Goal: Information Seeking & Learning: Learn about a topic

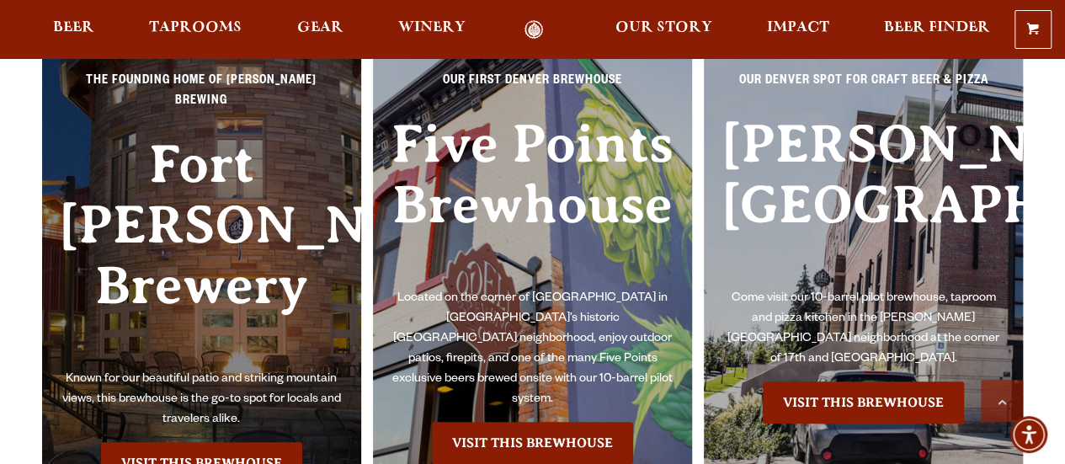
scroll to position [3633, 0]
click at [220, 23] on span "Taprooms" at bounding box center [195, 27] width 93 height 13
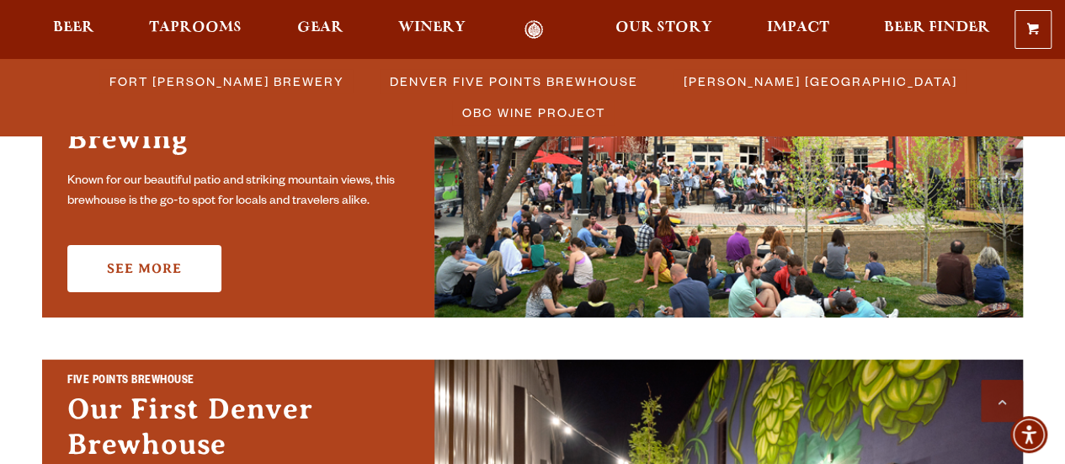
scroll to position [564, 0]
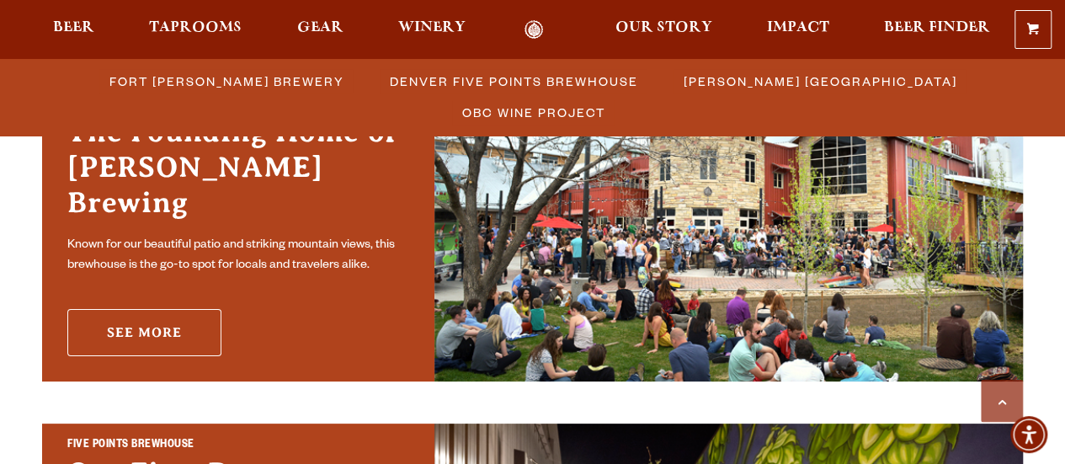
click at [143, 311] on link "See More" at bounding box center [144, 332] width 154 height 47
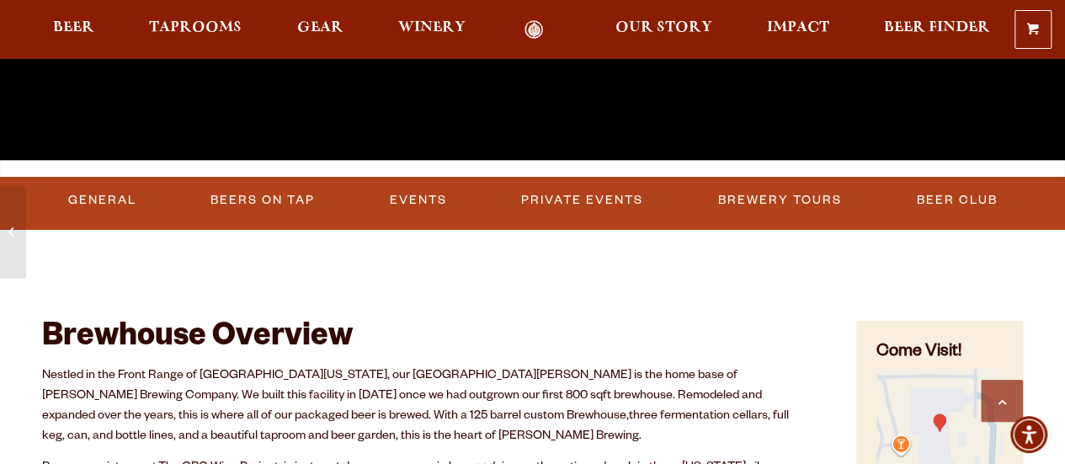
scroll to position [440, 0]
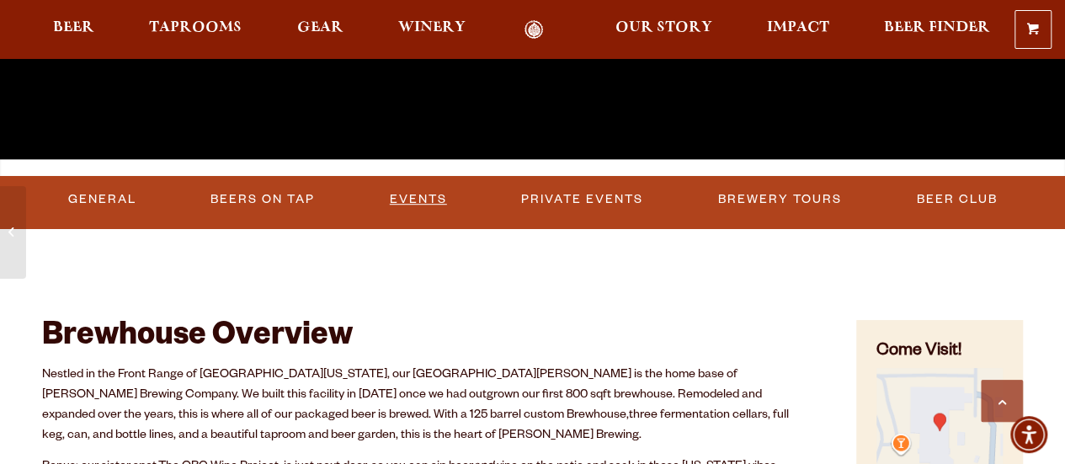
click at [408, 198] on link "Events" at bounding box center [418, 199] width 71 height 39
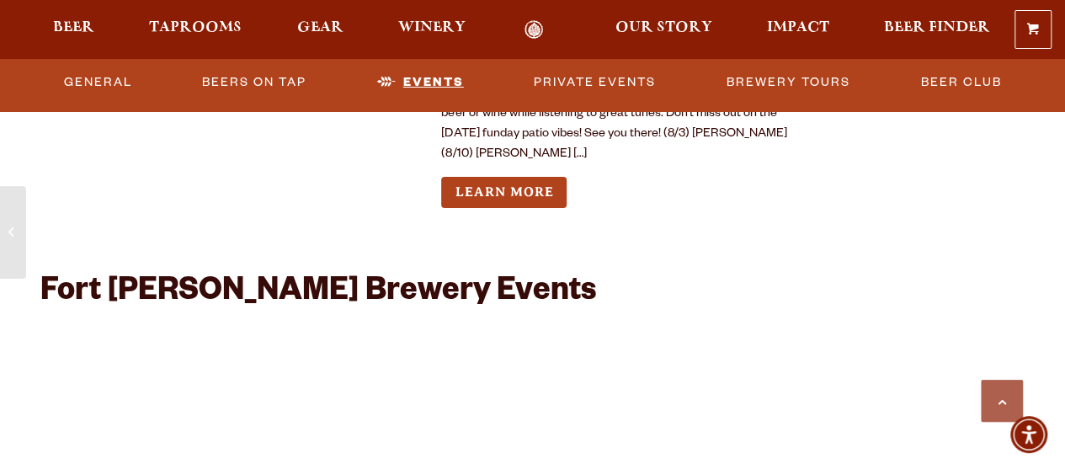
scroll to position [6299, 0]
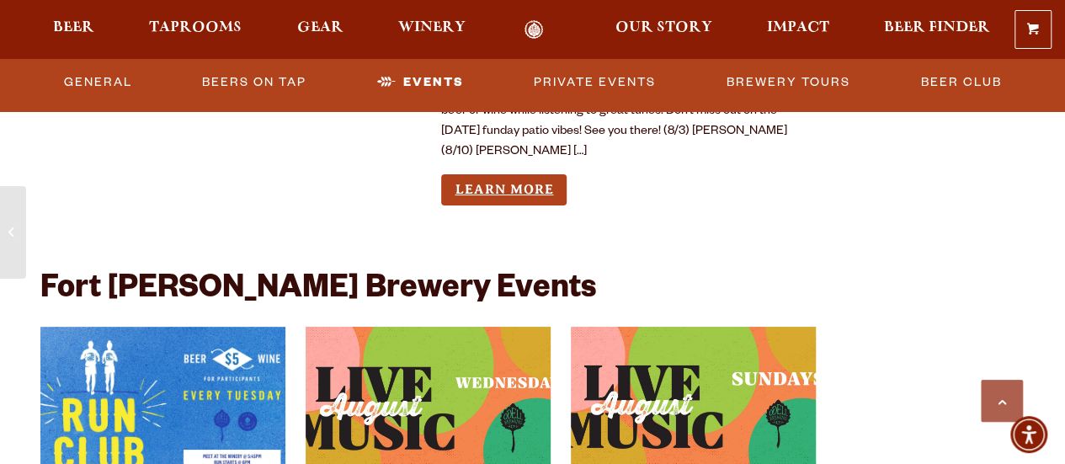
click at [468, 174] on link "Learn More" at bounding box center [503, 189] width 125 height 31
